Goal: Find contact information: Find contact information

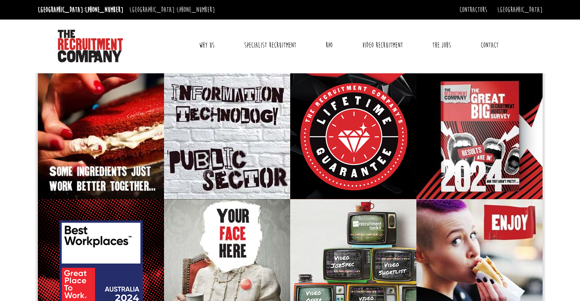
click at [493, 44] on link "Contact" at bounding box center [490, 45] width 30 height 20
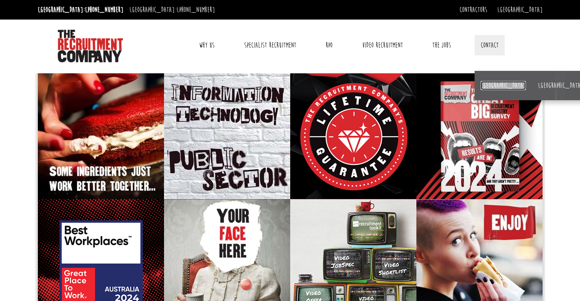
click at [488, 87] on link "[GEOGRAPHIC_DATA]" at bounding box center [503, 85] width 45 height 9
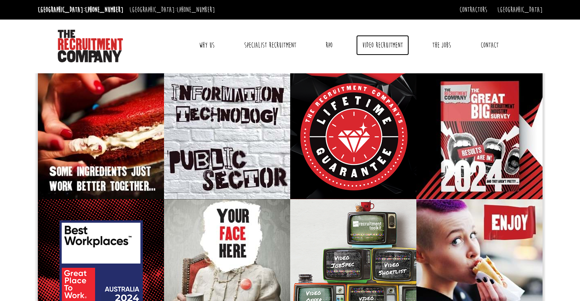
click at [372, 44] on link "Video Recruitment" at bounding box center [382, 45] width 53 height 20
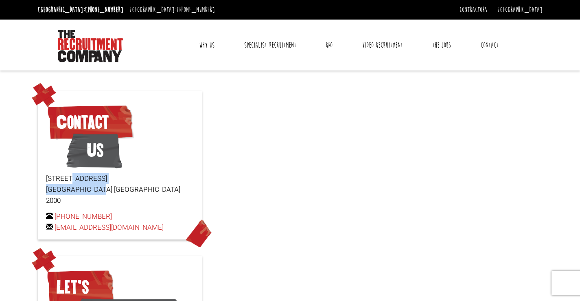
drag, startPoint x: 43, startPoint y: 173, endPoint x: 129, endPoint y: 194, distance: 89.2
click at [129, 194] on div "Contact Us [STREET_ADDRESS] [PHONE_NUMBER] [EMAIL_ADDRESS][DOMAIN_NAME]" at bounding box center [120, 165] width 164 height 149
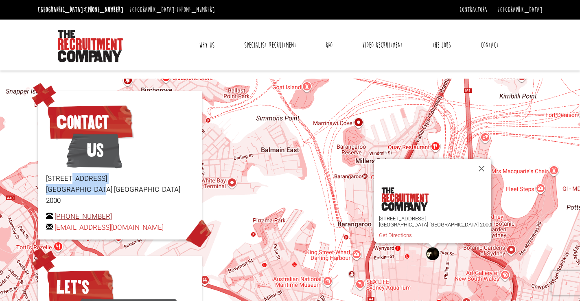
drag, startPoint x: 113, startPoint y: 206, endPoint x: 55, endPoint y: 203, distance: 58.6
click at [55, 211] on p "[PHONE_NUMBER] [EMAIL_ADDRESS][DOMAIN_NAME]" at bounding box center [120, 222] width 148 height 22
copy link "[PHONE_NUMBER]"
click at [472, 165] on button "Close" at bounding box center [482, 169] width 20 height 20
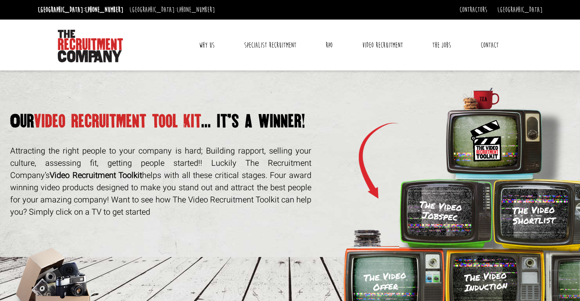
click at [496, 48] on link "Contact" at bounding box center [490, 45] width 30 height 20
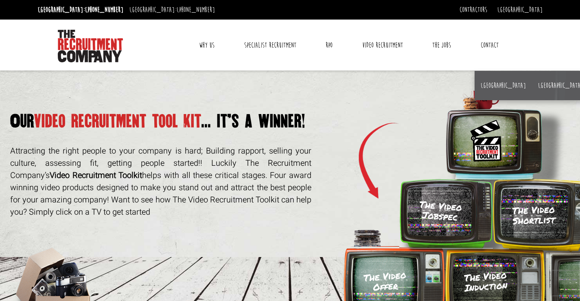
scroll to position [145, 0]
